Goal: Browse casually

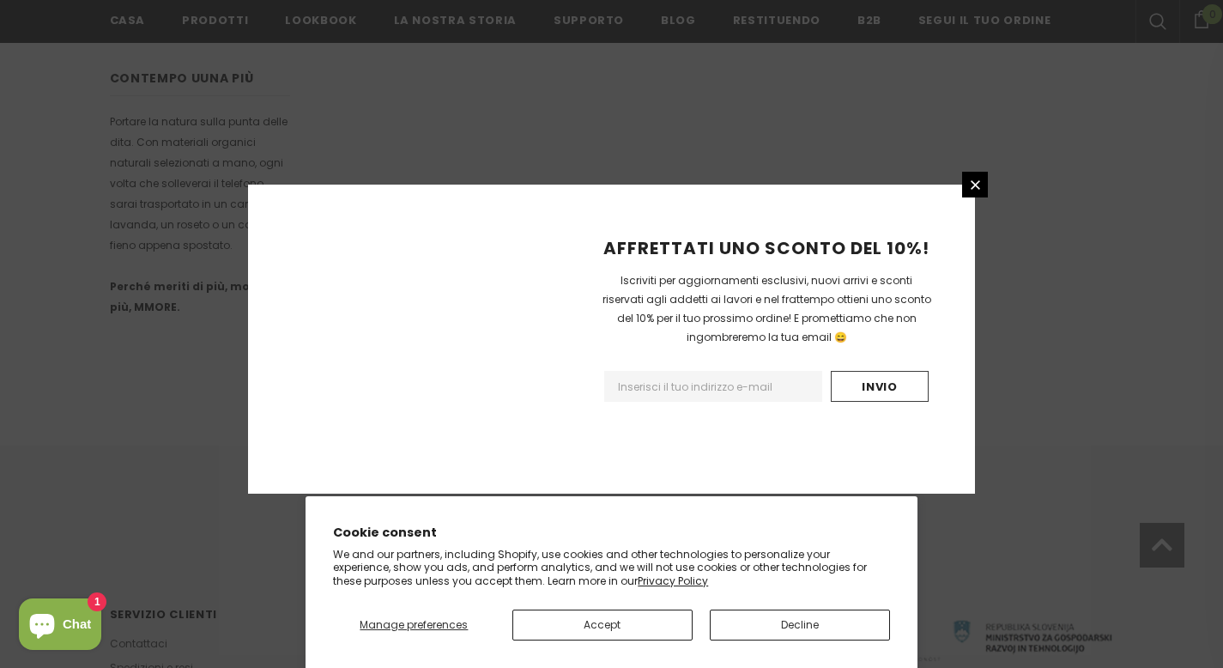
scroll to position [1092, 0]
